Goal: Task Accomplishment & Management: Use online tool/utility

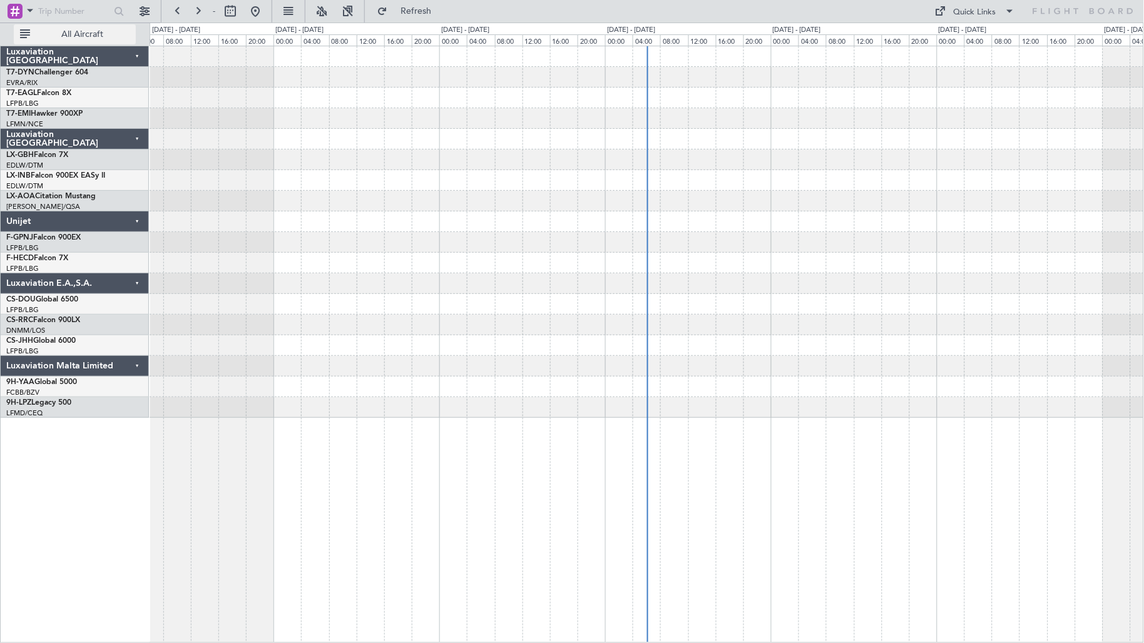
click at [92, 34] on span "All Aircraft" at bounding box center [83, 34] width 100 height 9
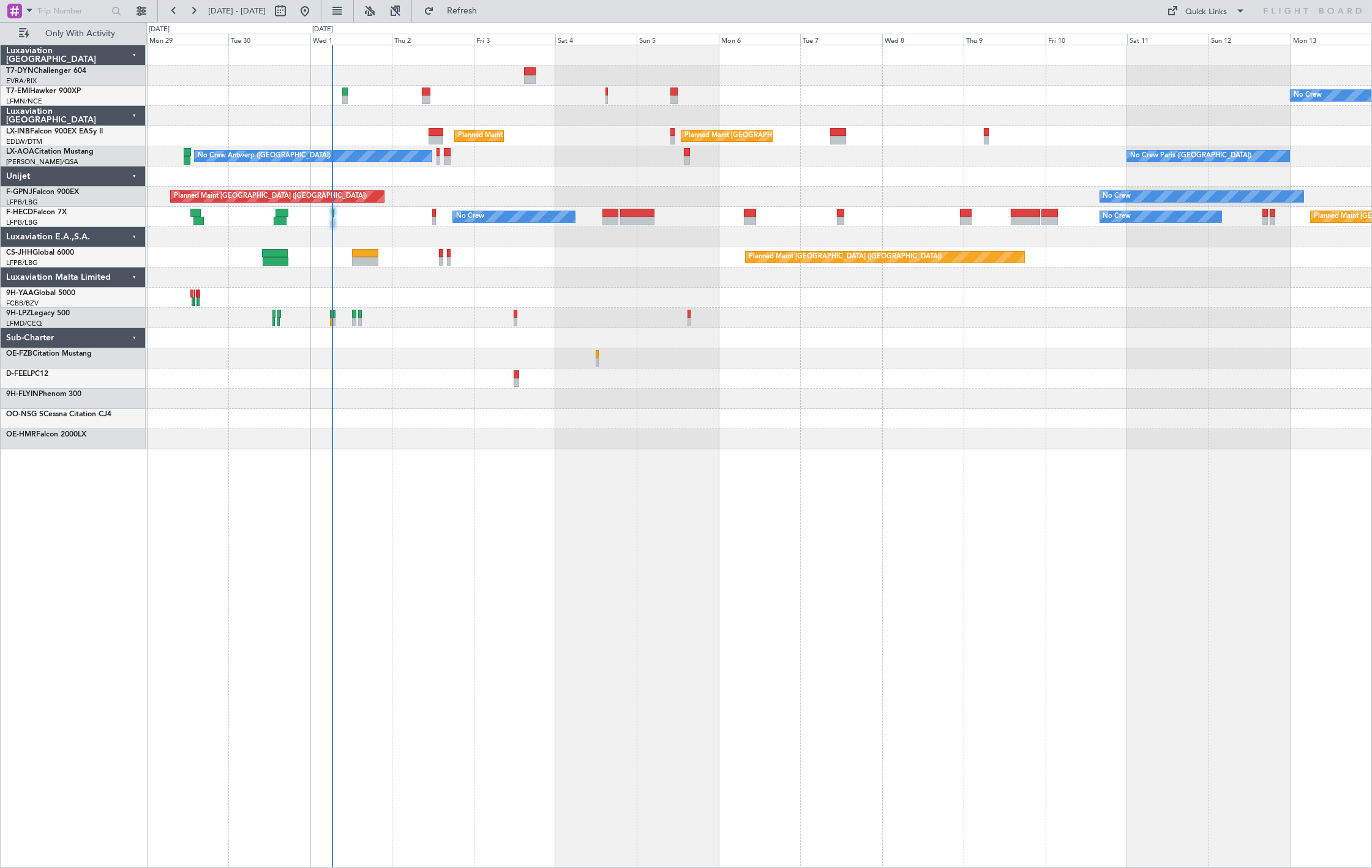
click at [344, 424] on div "No Crew Planned Maint [GEOGRAPHIC_DATA] ([GEOGRAPHIC_DATA]) Planned Maint [GEOG…" at bounding box center [759, 246] width 1224 height 404
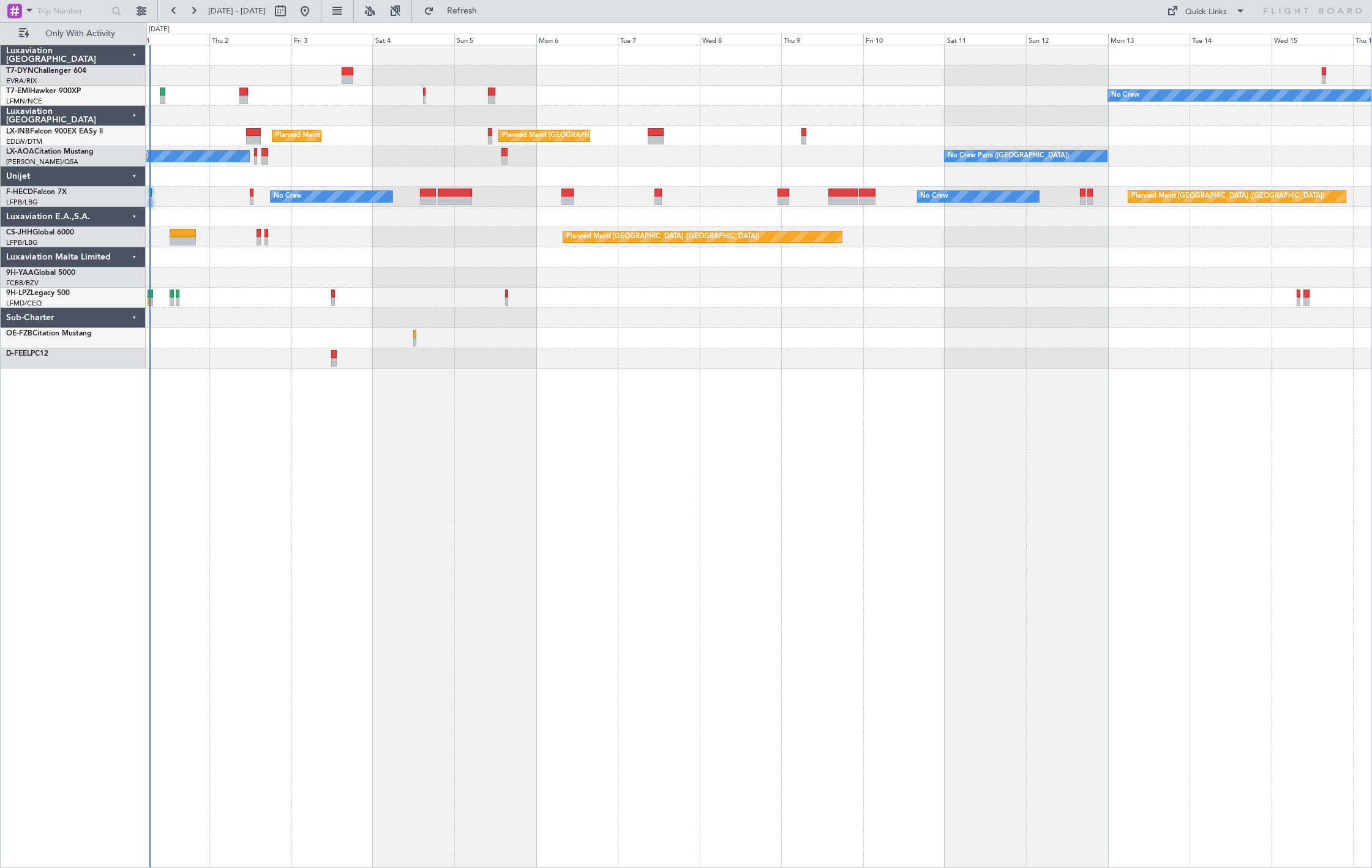
click at [804, 145] on div "Planned Maint [GEOGRAPHIC_DATA] ([GEOGRAPHIC_DATA]) Planned Maint [GEOGRAPHIC_D…" at bounding box center [759, 136] width 1224 height 21
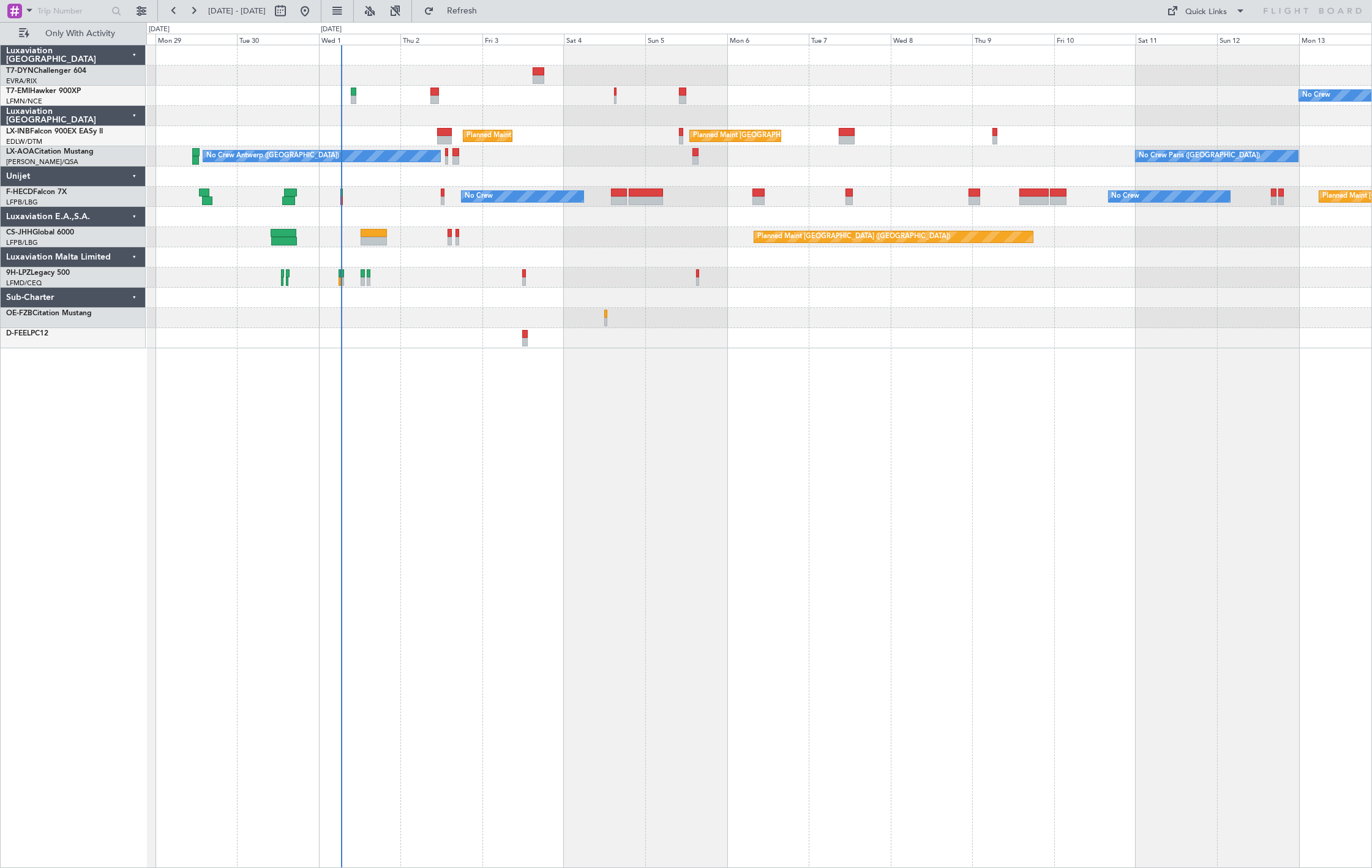
click at [465, 119] on div "No Crew Planned Maint [GEOGRAPHIC_DATA] ([GEOGRAPHIC_DATA]) Planned Maint [GEOG…" at bounding box center [759, 196] width 1224 height 303
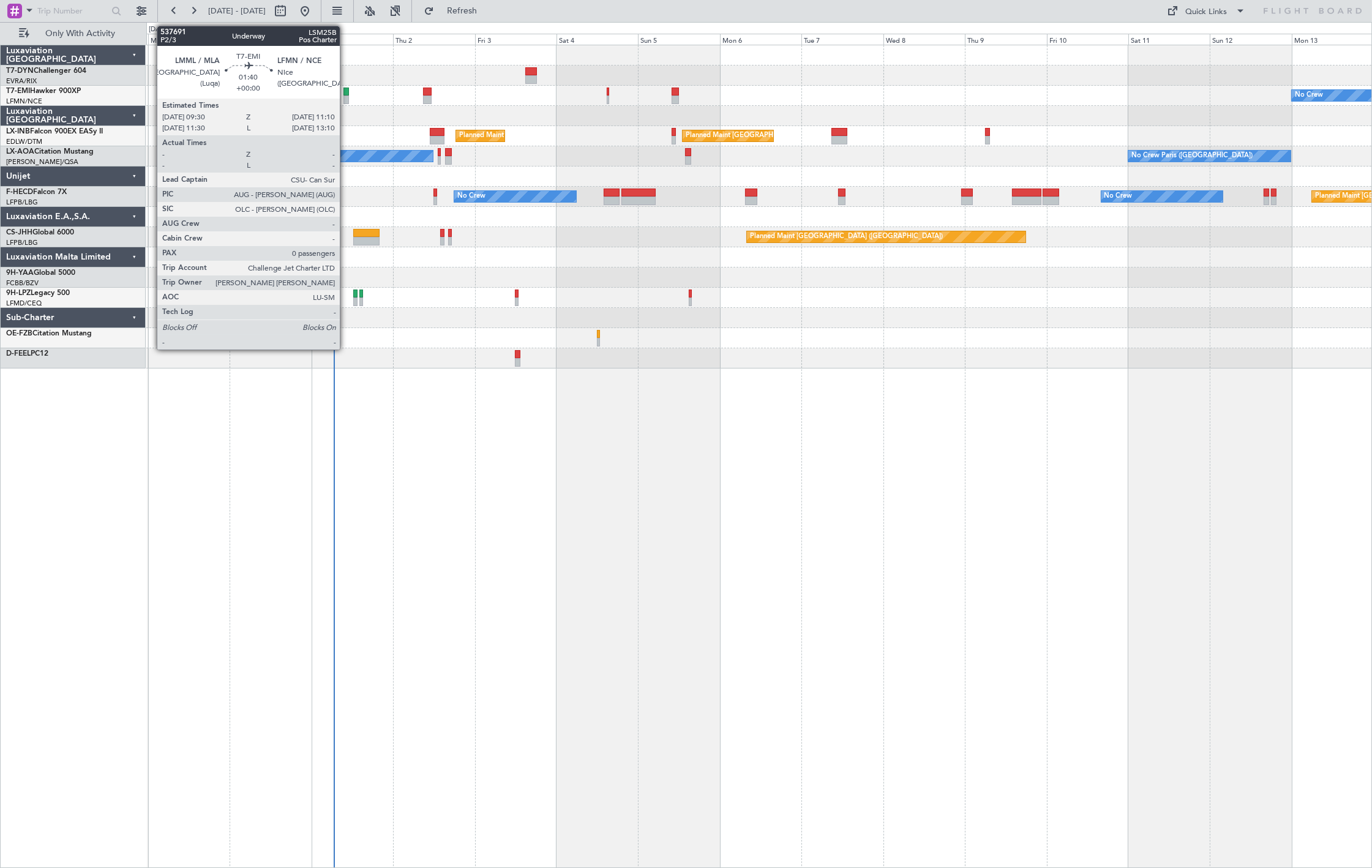
click at [346, 96] on div at bounding box center [346, 100] width 6 height 9
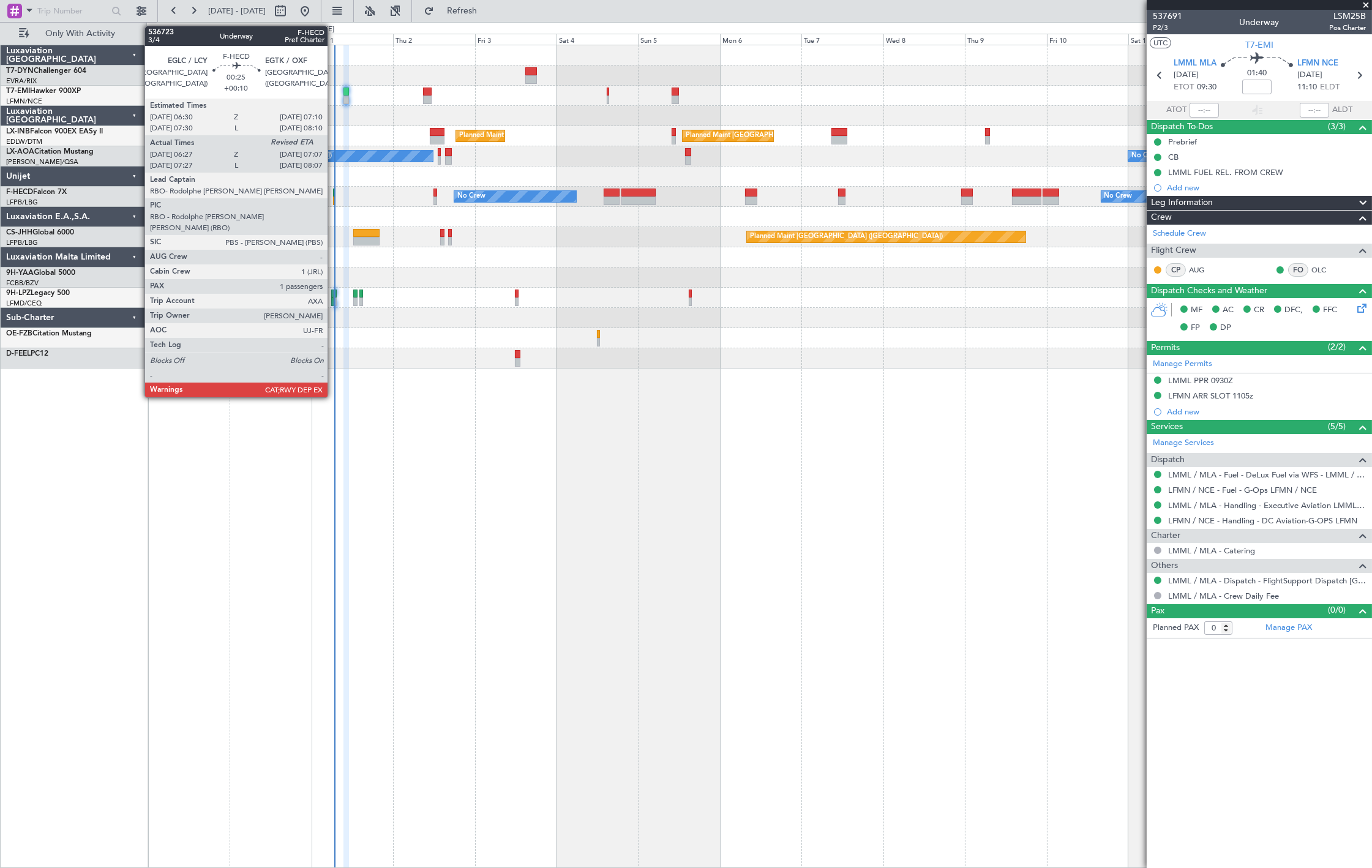
click at [333, 198] on div at bounding box center [333, 200] width 3 height 9
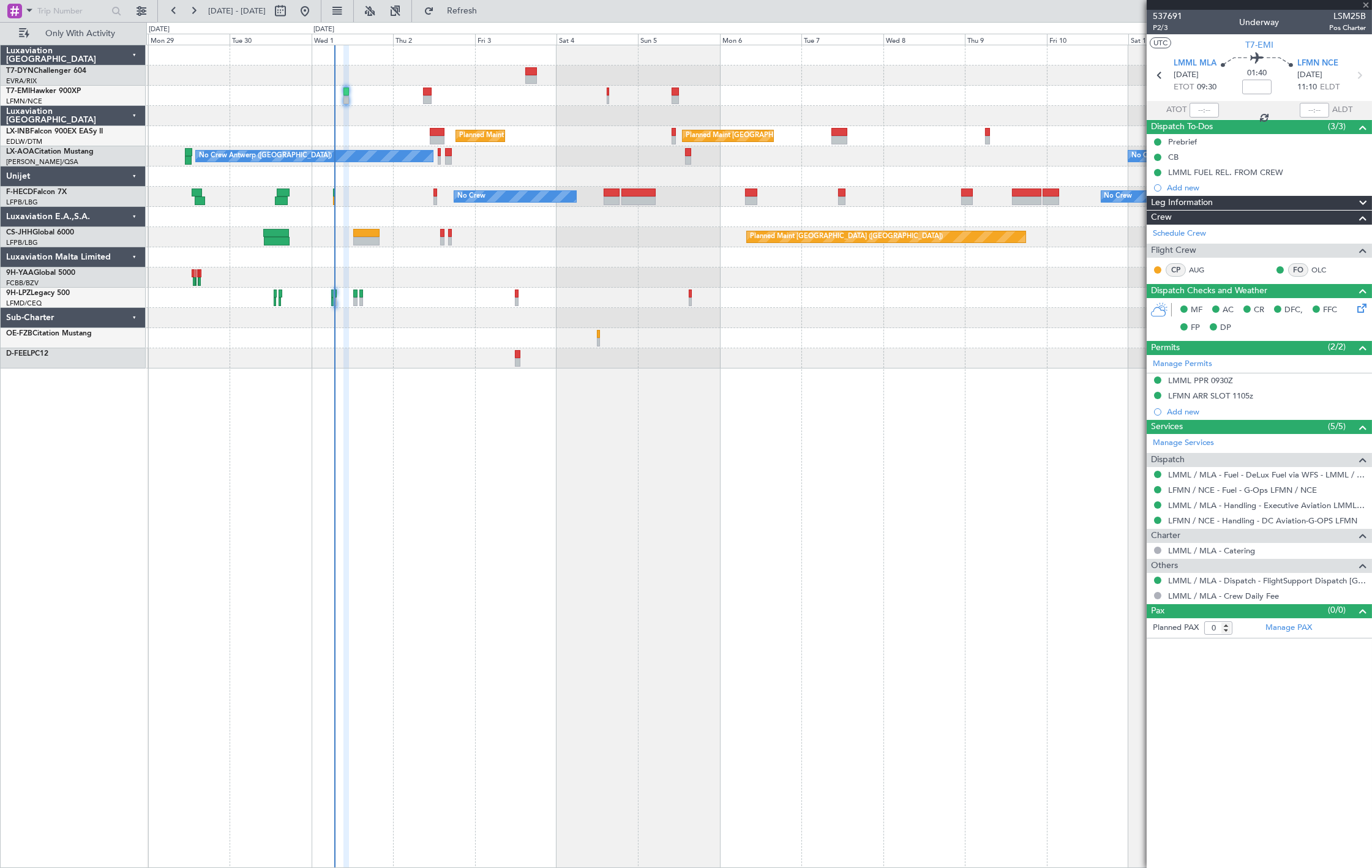
type input "+00:10"
type input "06:37"
type input "1"
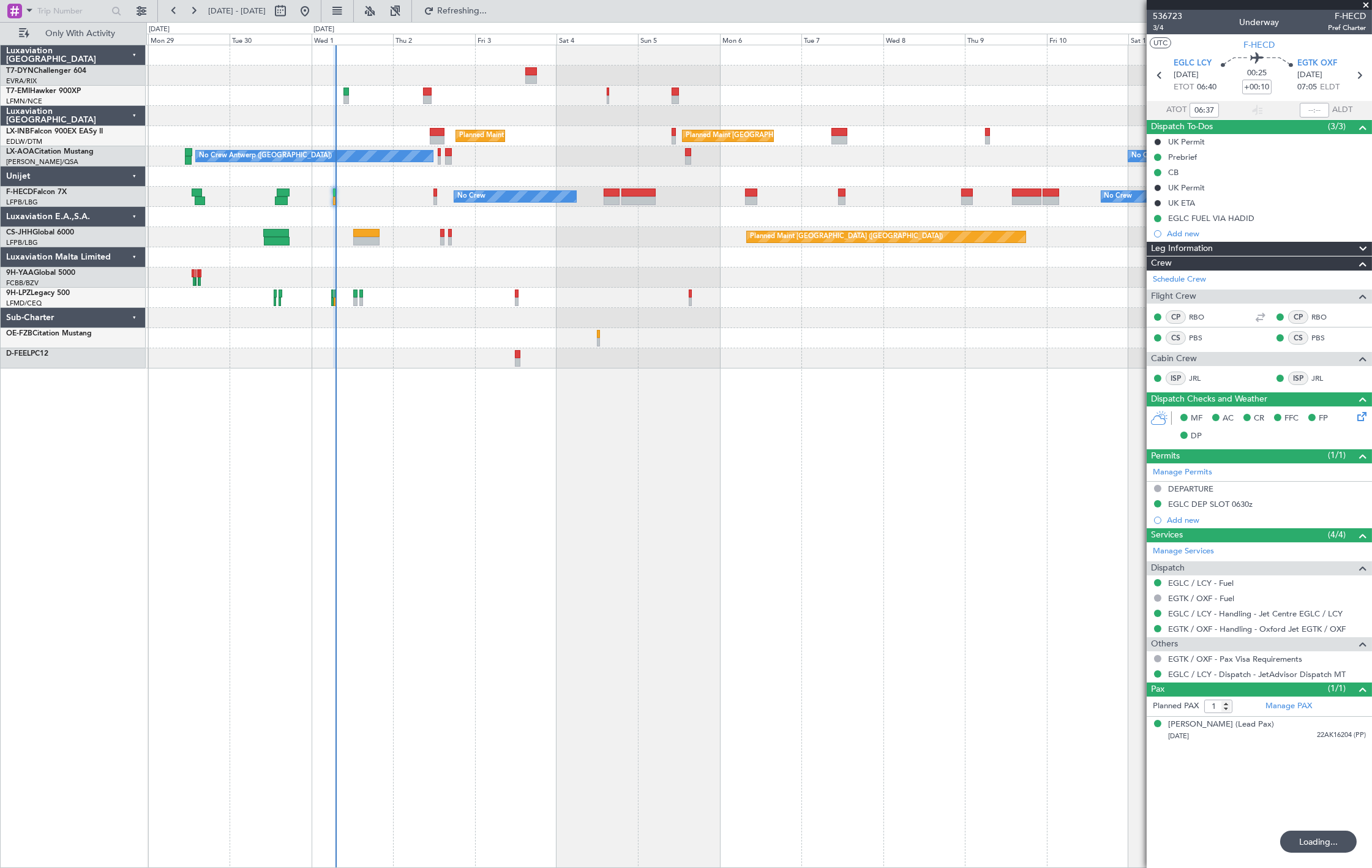
type input "07:02"
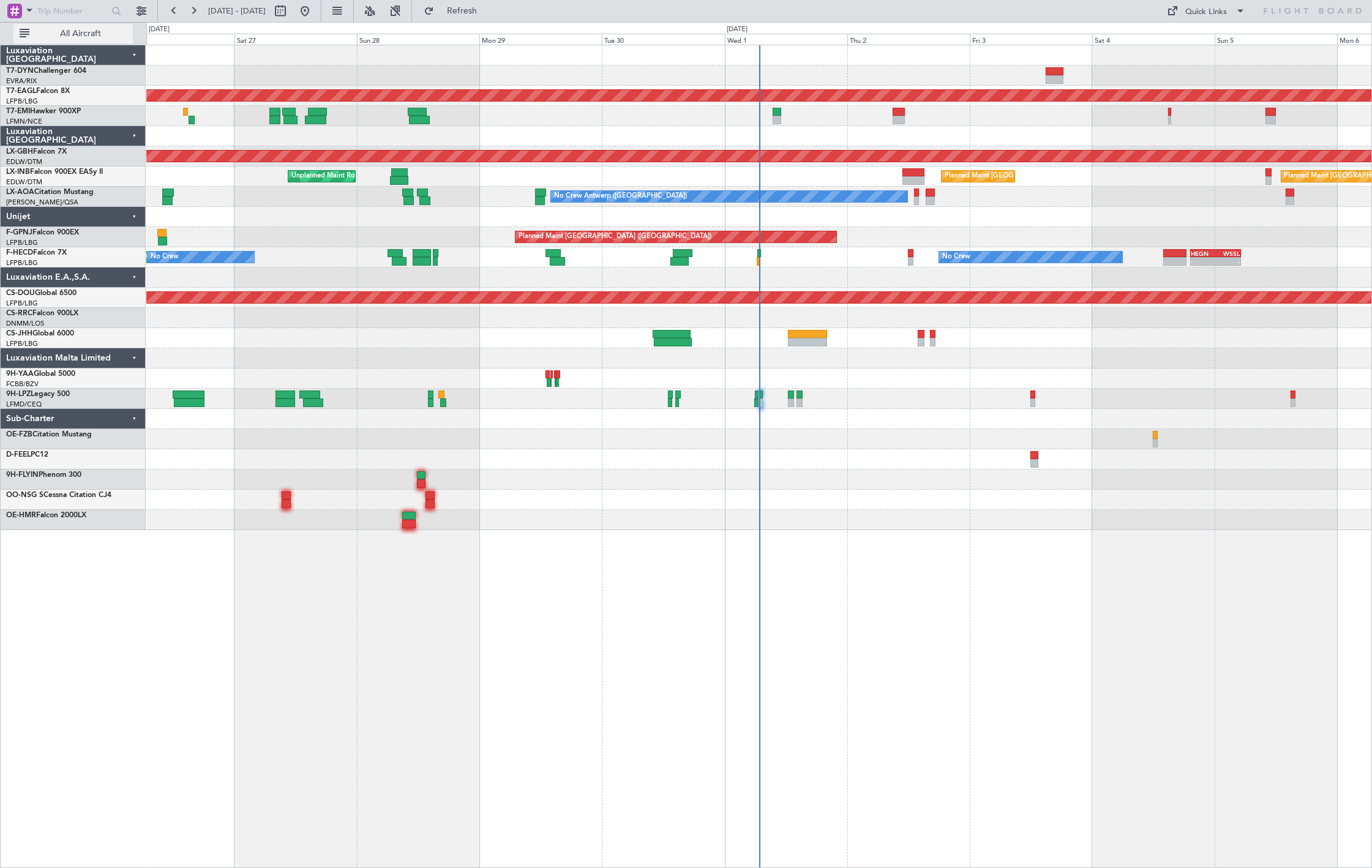
drag, startPoint x: 64, startPoint y: 33, endPoint x: 58, endPoint y: 41, distance: 10.0
click at [64, 33] on span "All Aircraft" at bounding box center [81, 33] width 98 height 9
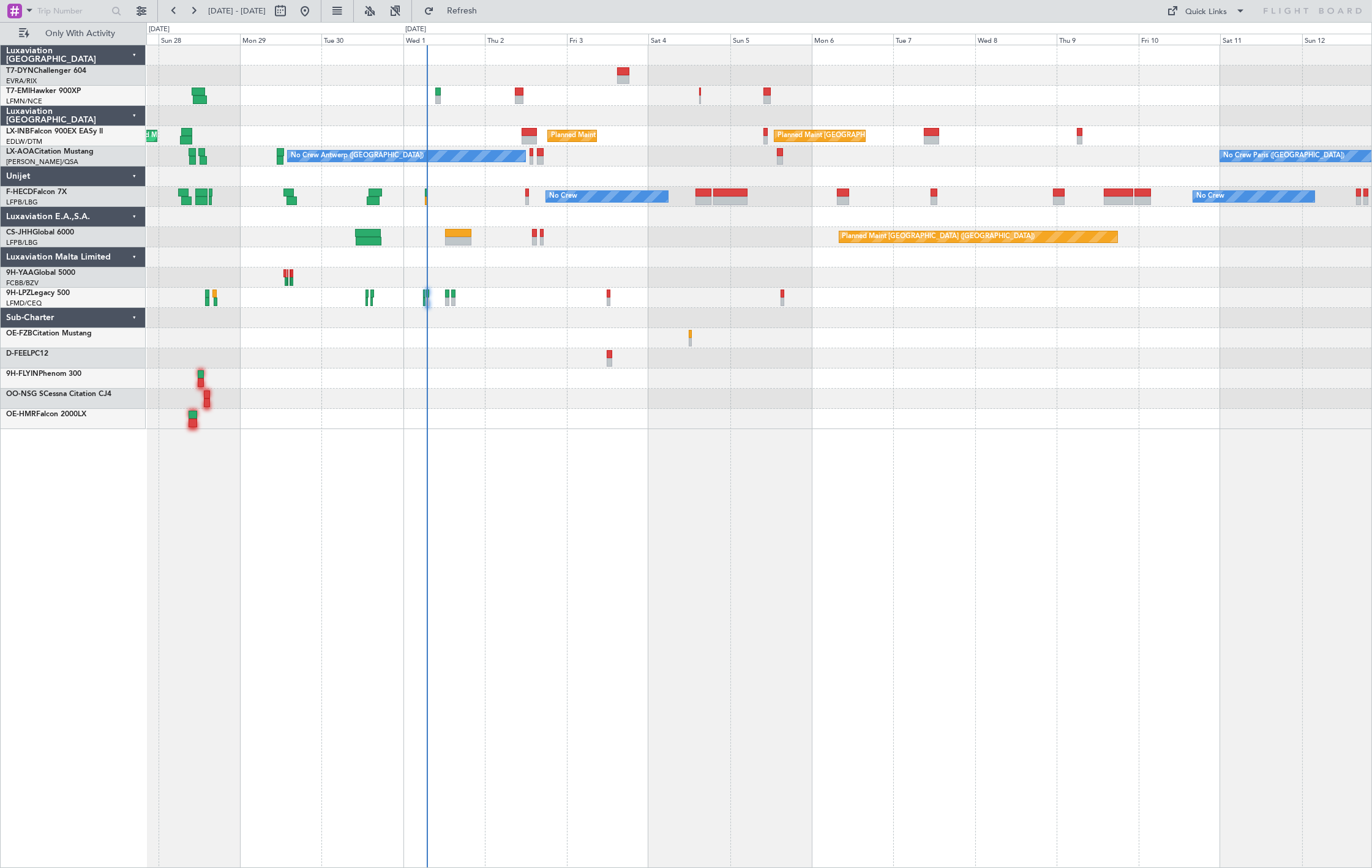
click at [374, 196] on div at bounding box center [373, 200] width 13 height 9
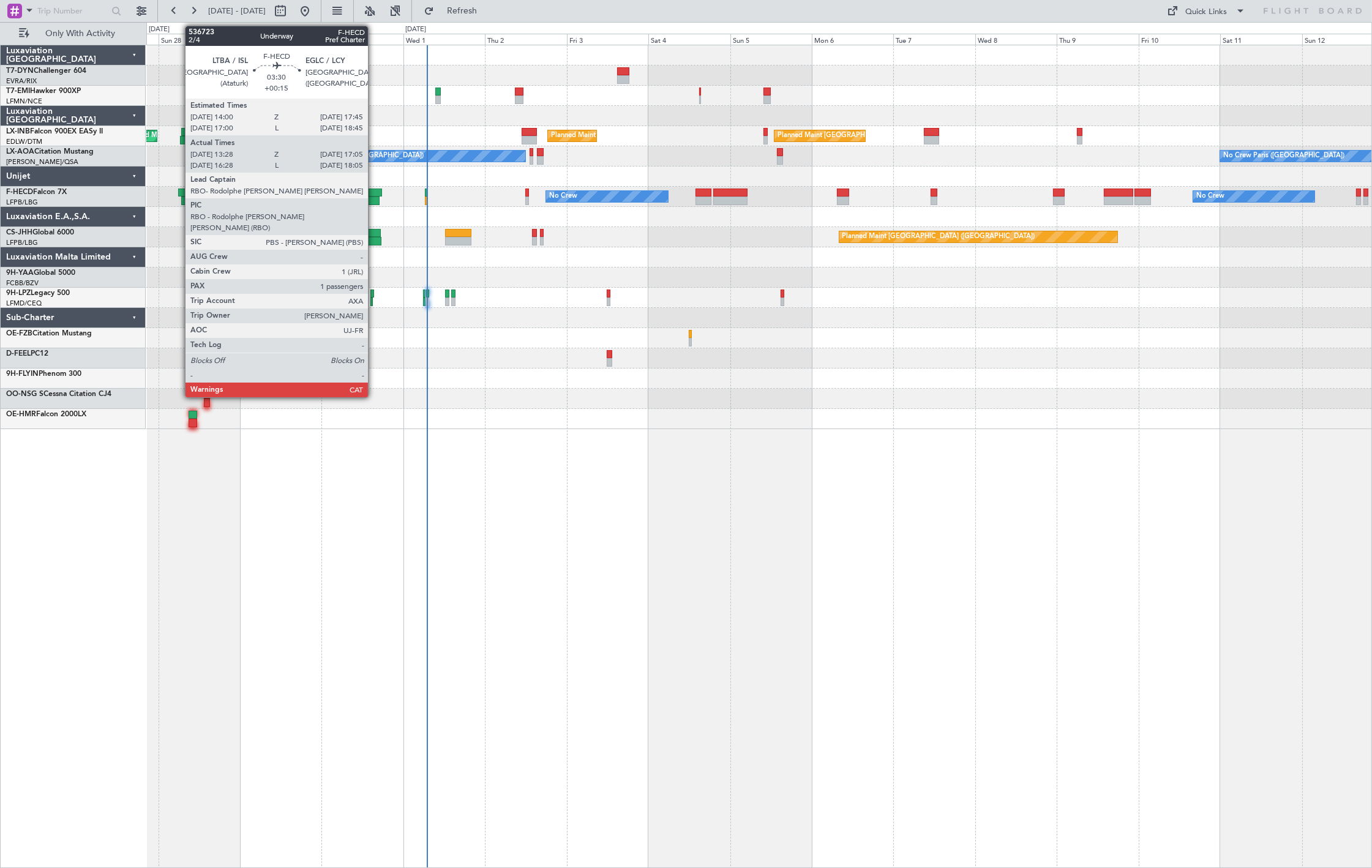
click at [374, 196] on div at bounding box center [373, 200] width 13 height 9
